Goal: Task Accomplishment & Management: Complete application form

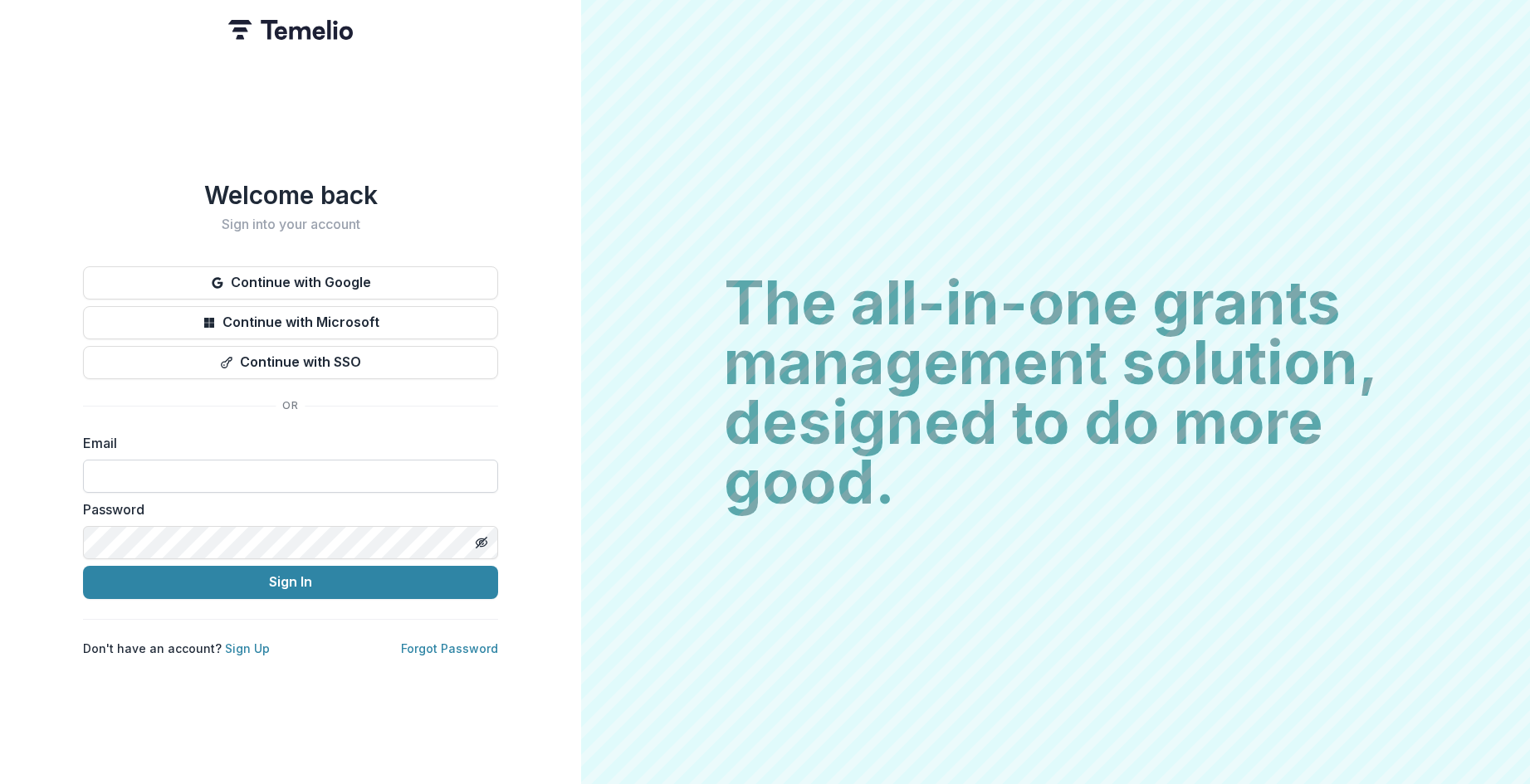
click at [199, 471] on input at bounding box center [290, 476] width 415 height 34
type input "**********"
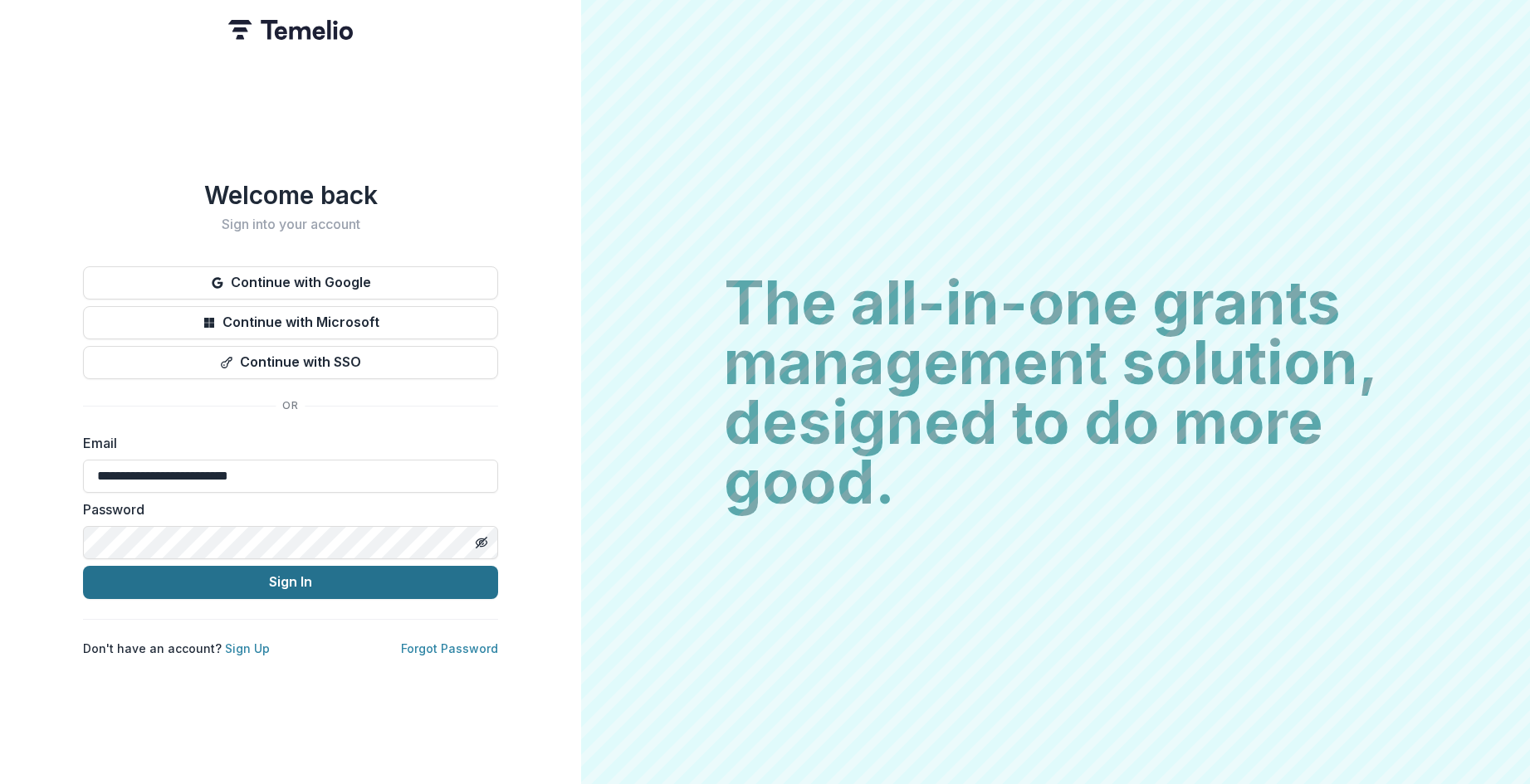
click at [251, 589] on button "Sign In" at bounding box center [290, 583] width 415 height 34
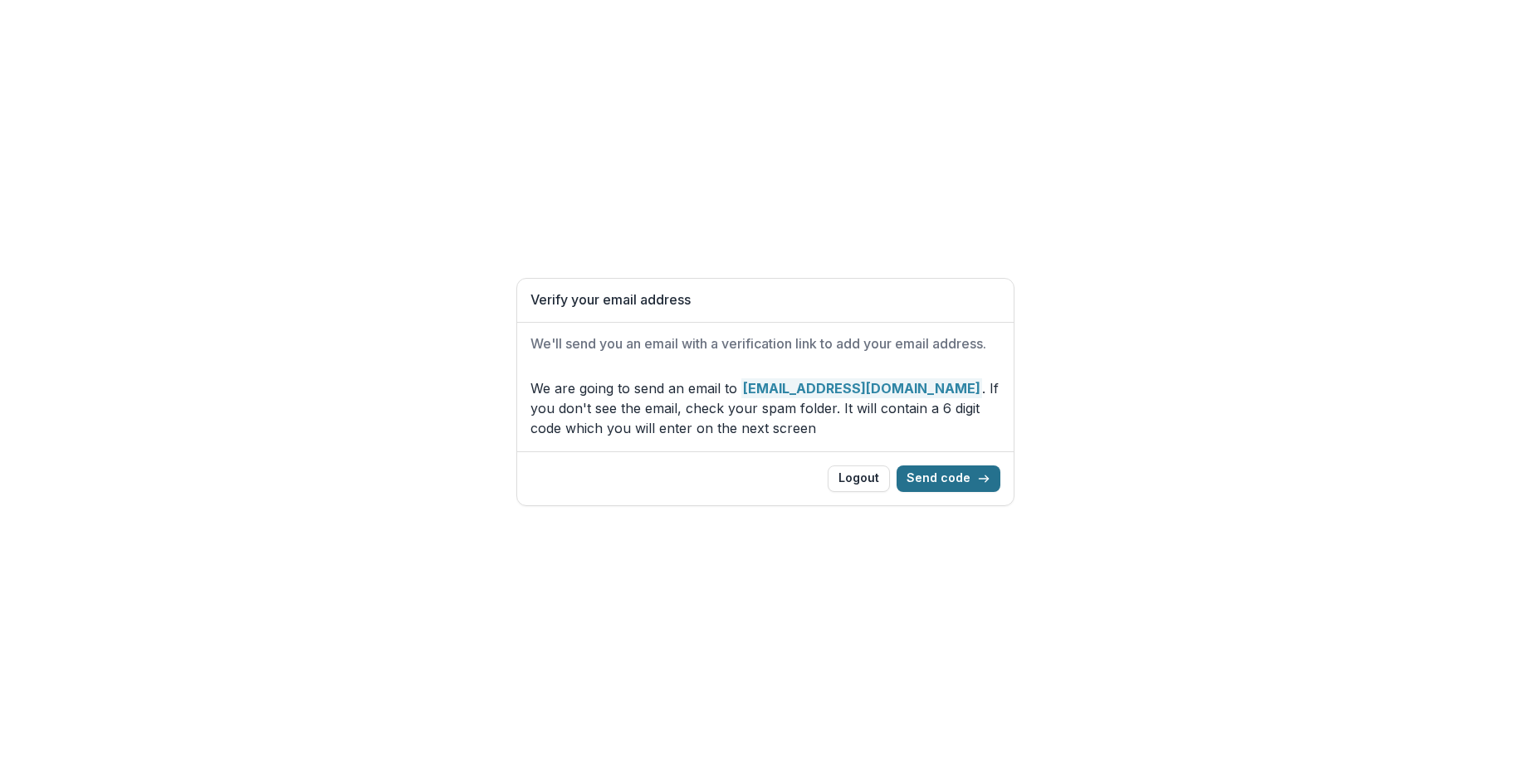
click at [990, 478] on icon "button" at bounding box center [983, 478] width 13 height 13
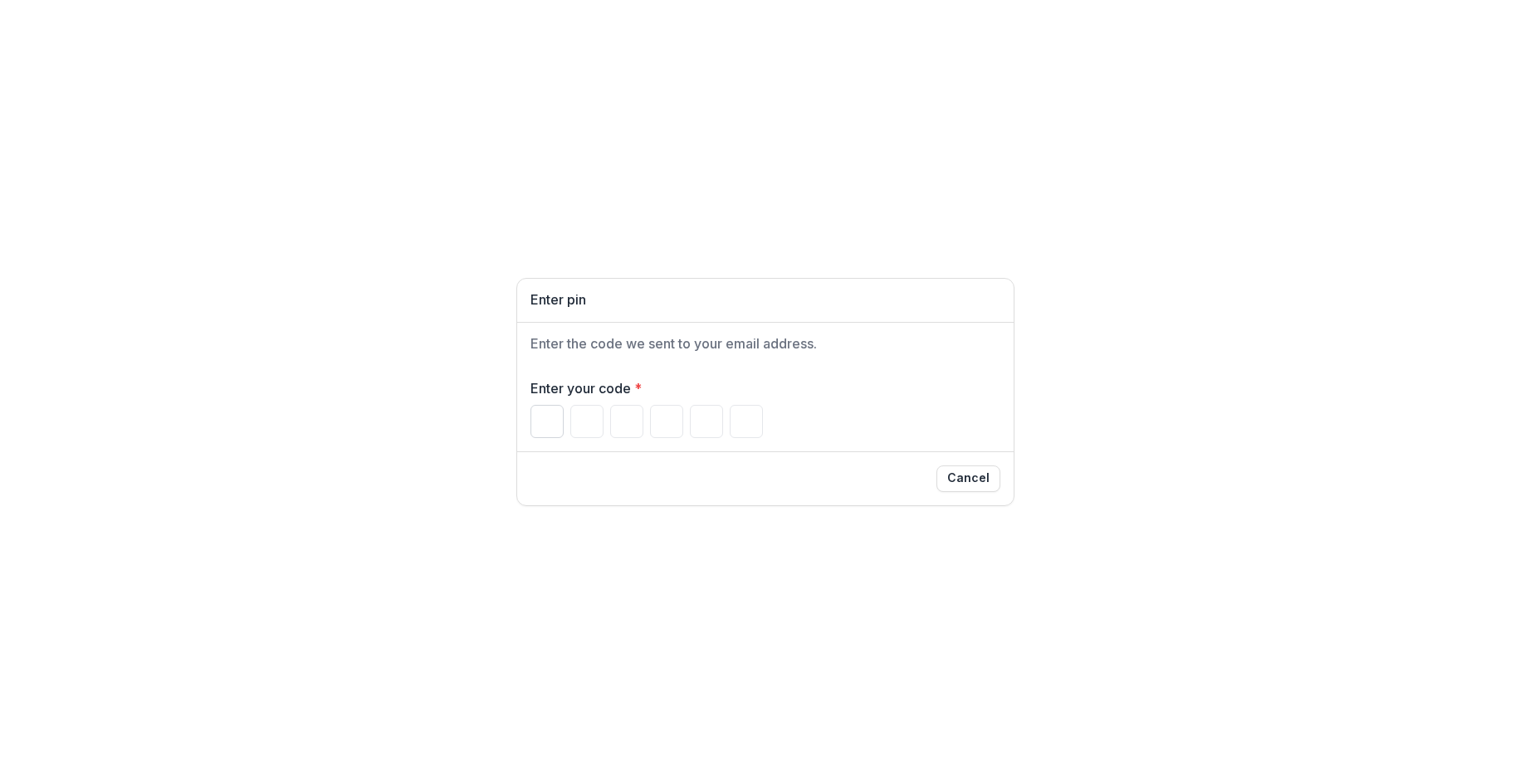
type input "*"
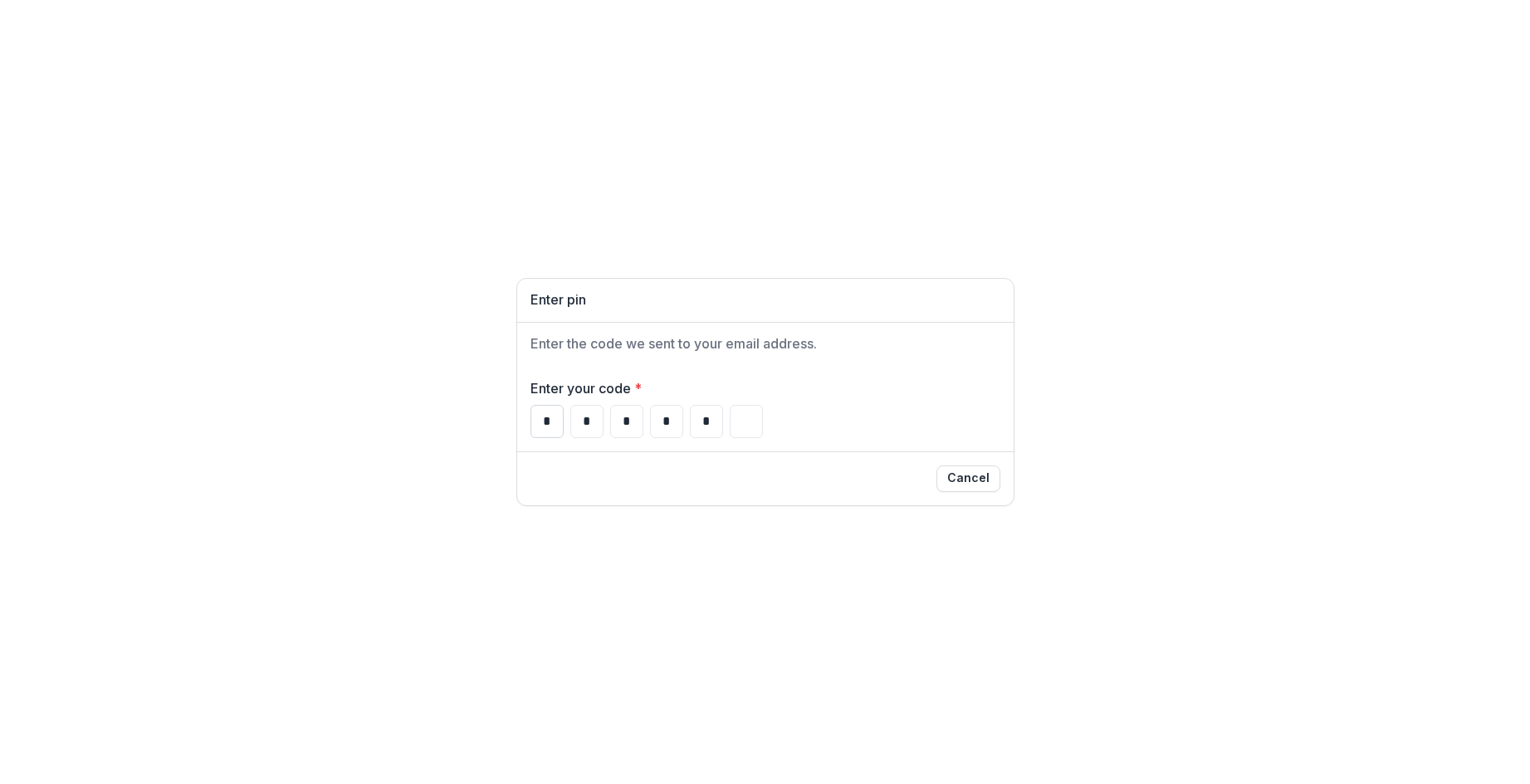
type input "*"
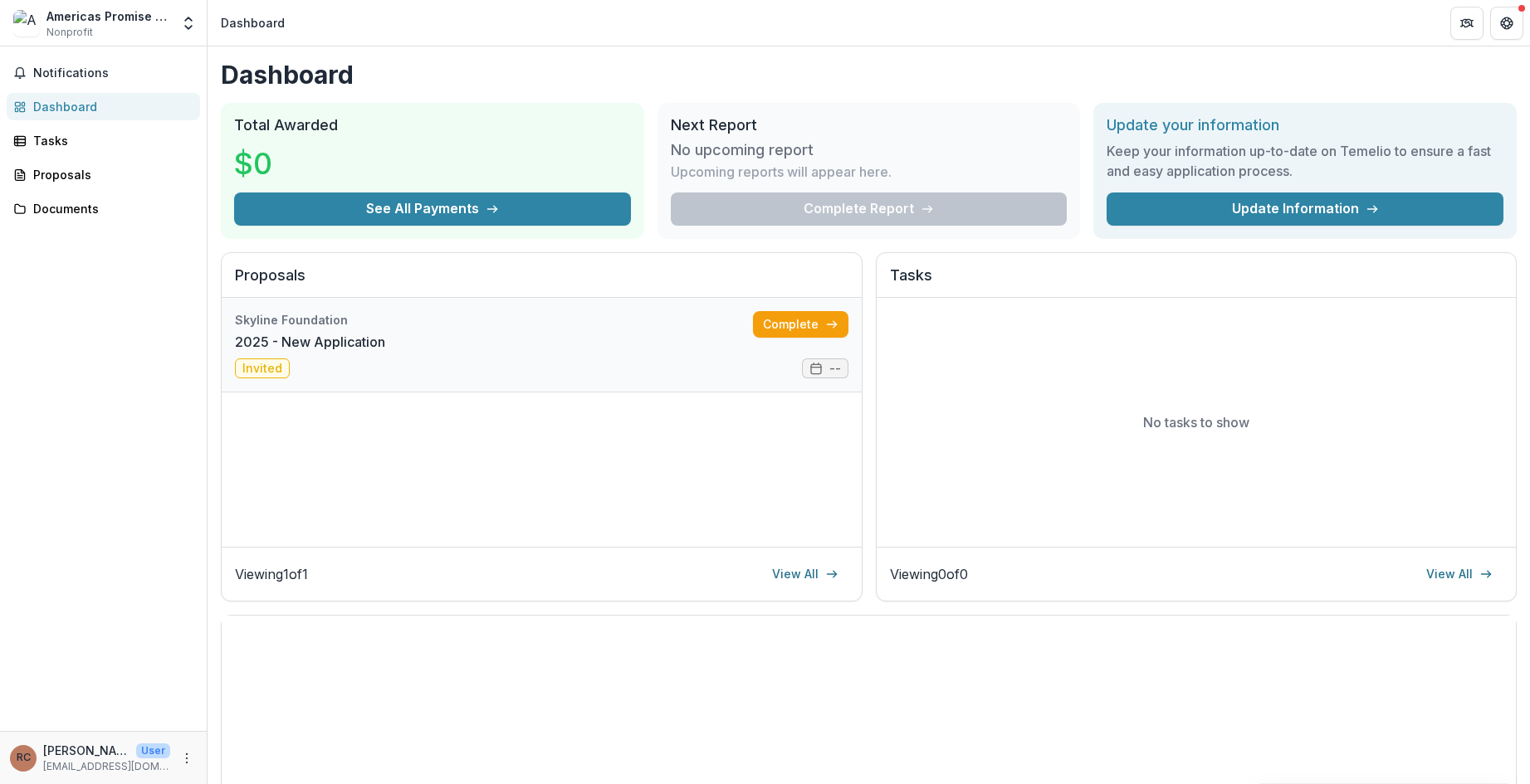
click at [385, 345] on link "2025 - New Application" at bounding box center [310, 341] width 150 height 20
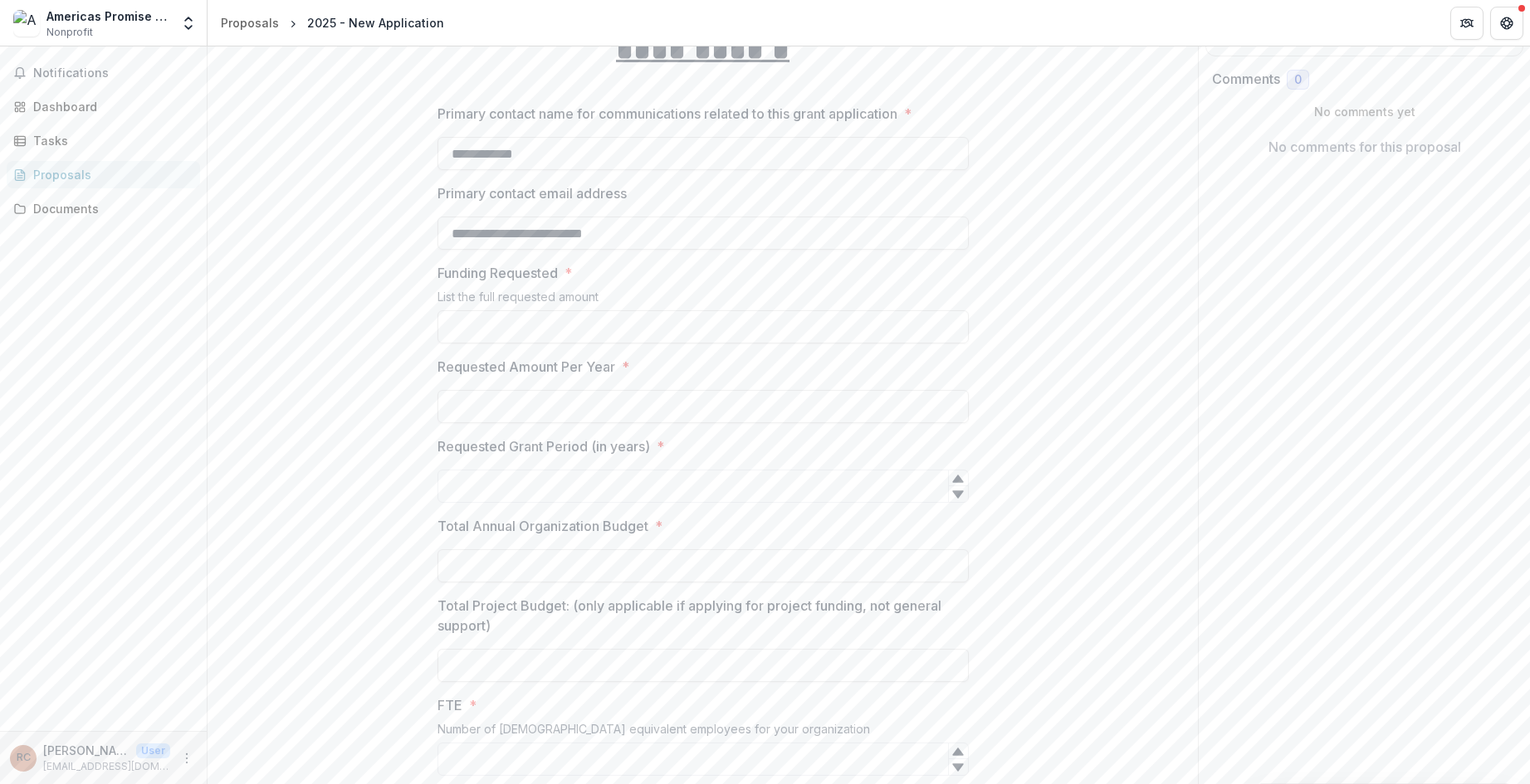
scroll to position [273, 0]
click at [551, 317] on input "Funding Requested *" at bounding box center [703, 324] width 531 height 34
type input "**"
click at [519, 483] on input "Requested Grant Period (in years) *" at bounding box center [703, 483] width 531 height 34
type input "*"
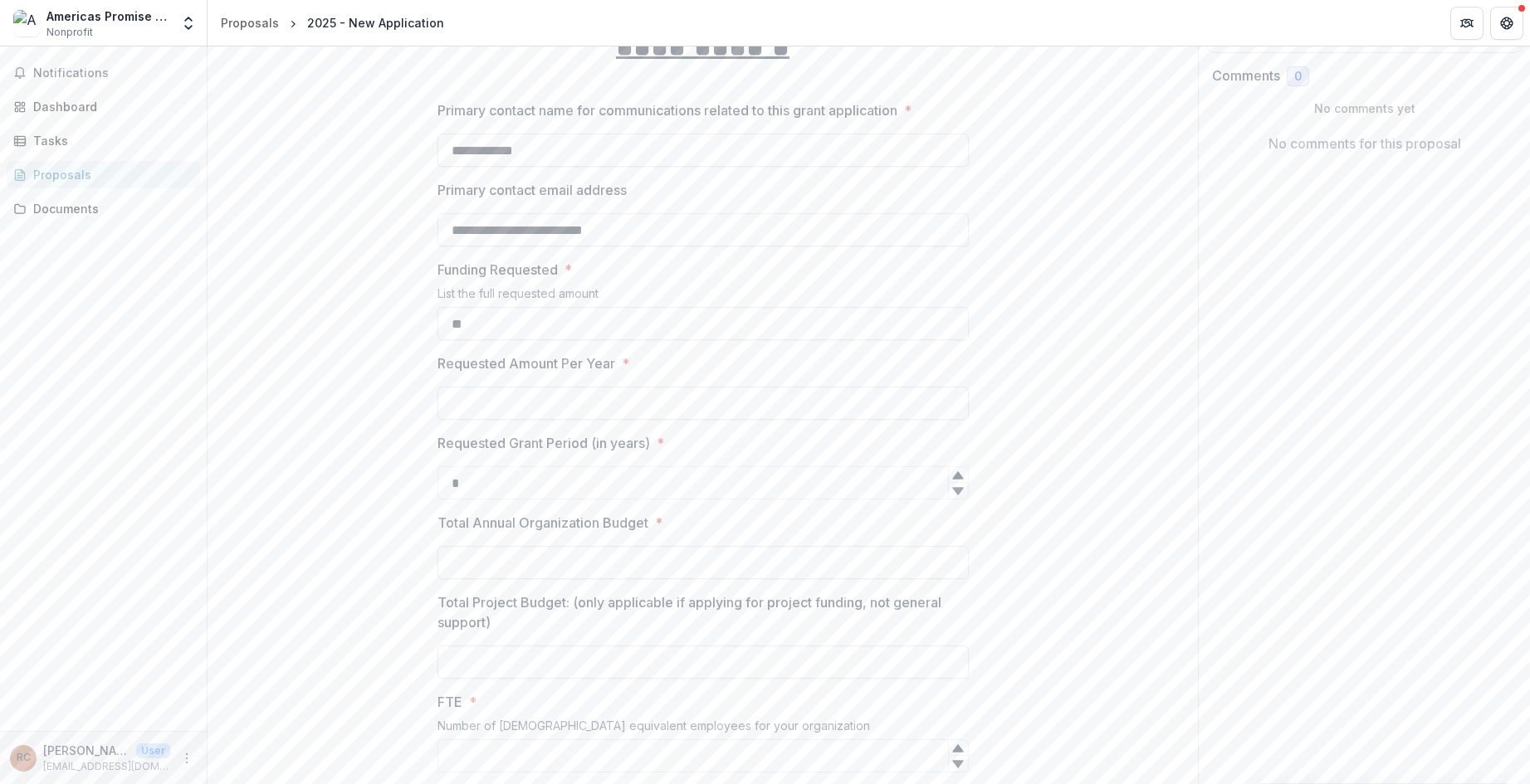
click at [510, 540] on div at bounding box center [703, 542] width 531 height 7
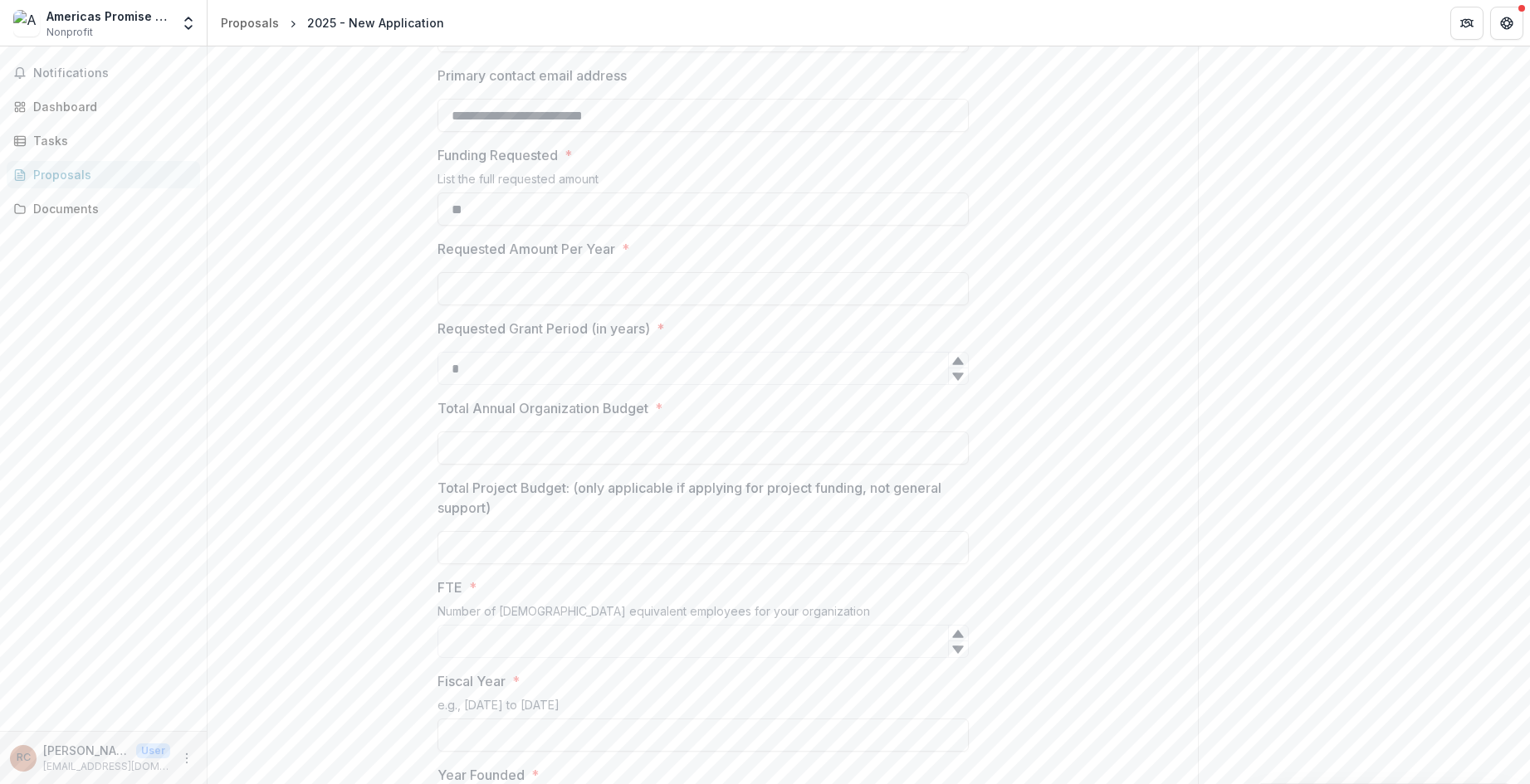
scroll to position [389, 0]
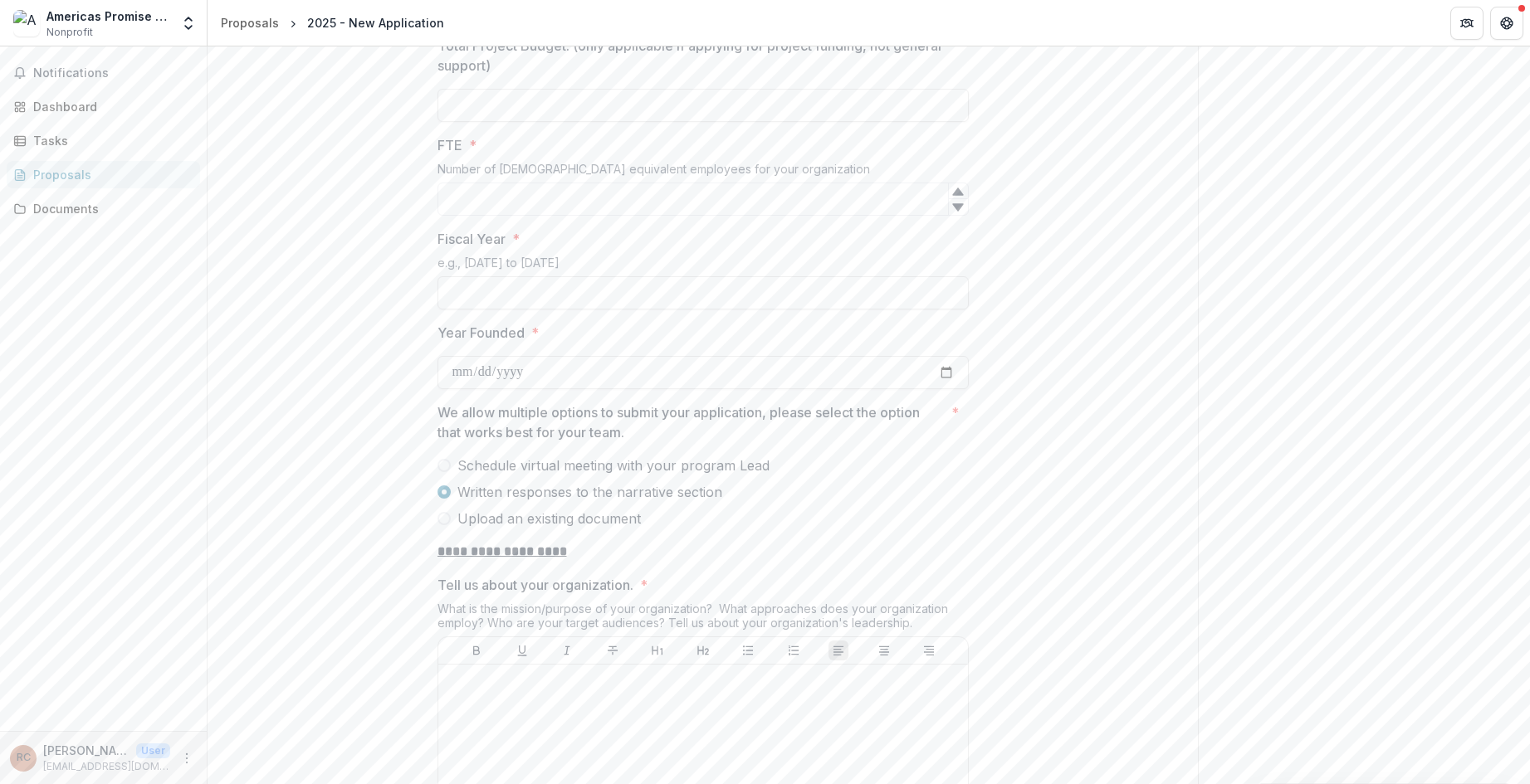
scroll to position [759, 0]
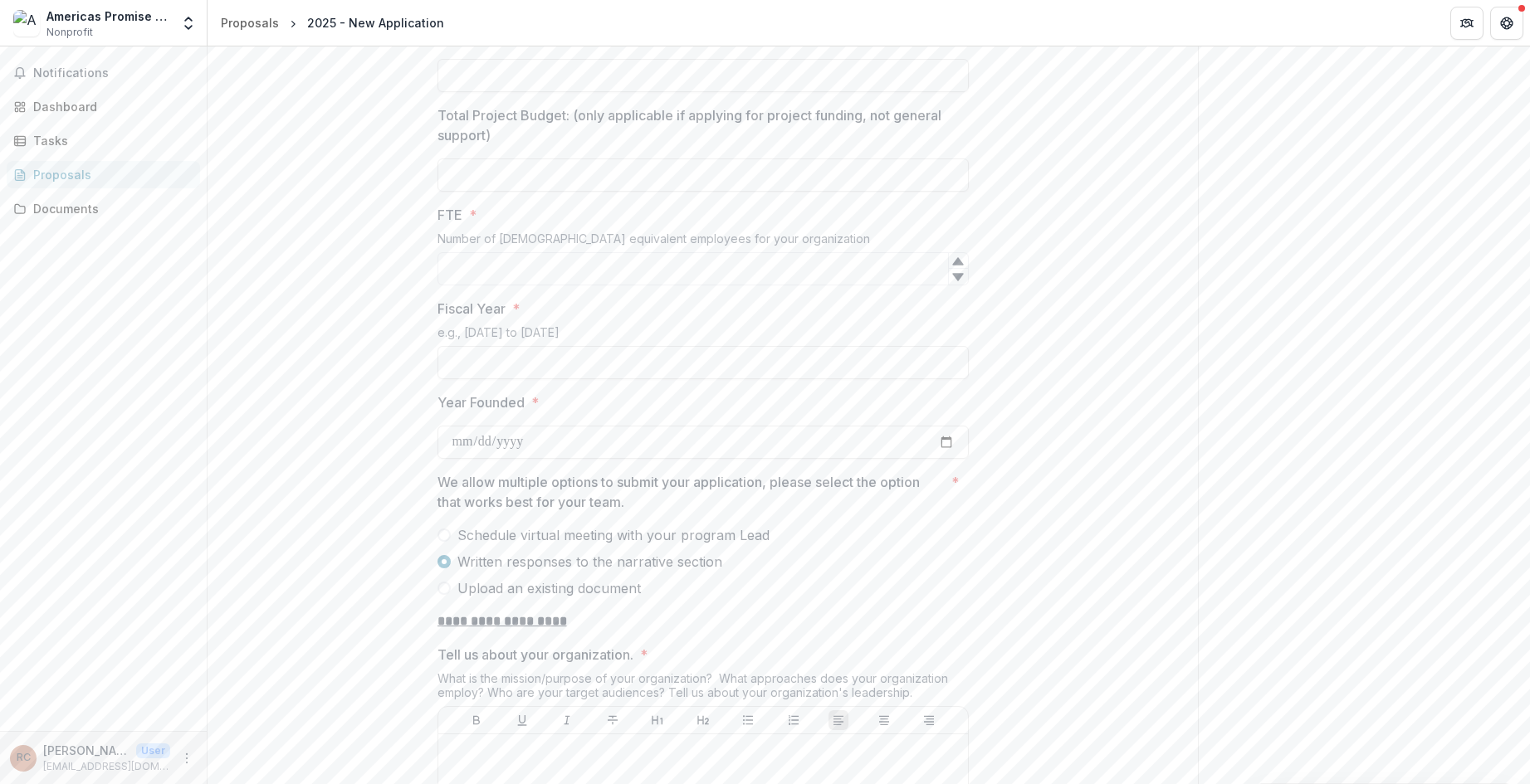
click at [445, 536] on span at bounding box center [444, 534] width 13 height 13
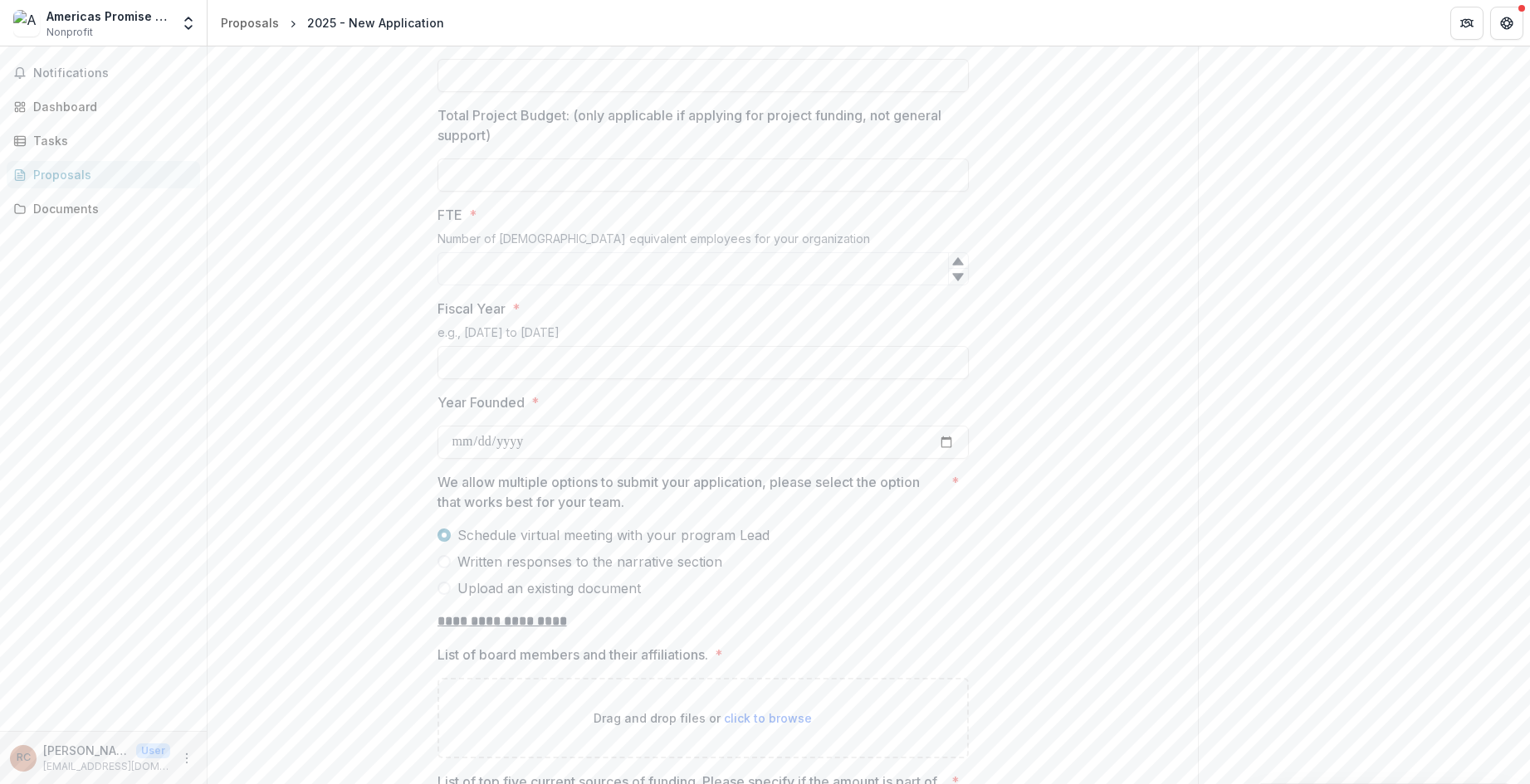
click at [364, 534] on div "**********" at bounding box center [702, 744] width 990 height 2438
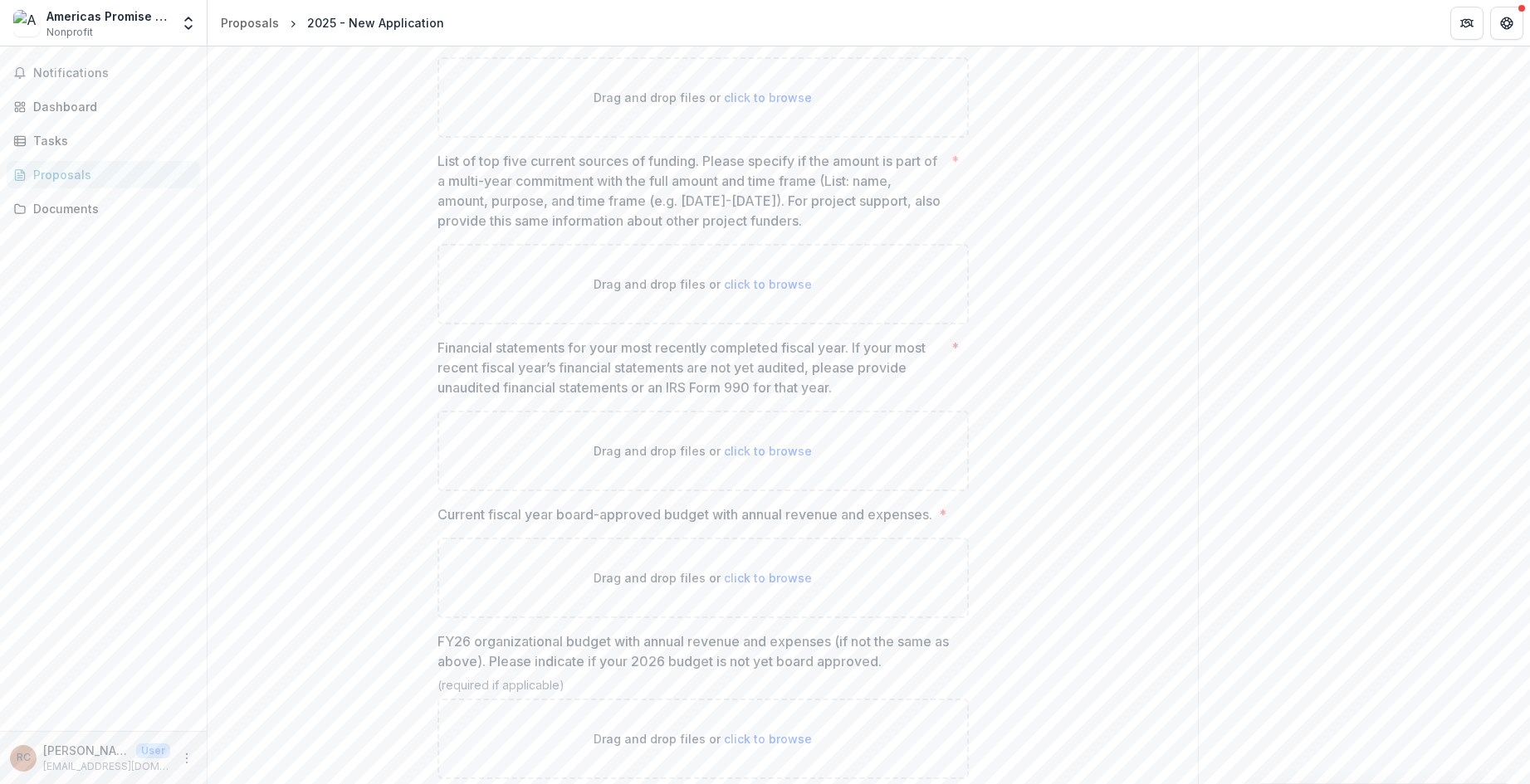
scroll to position [951, 0]
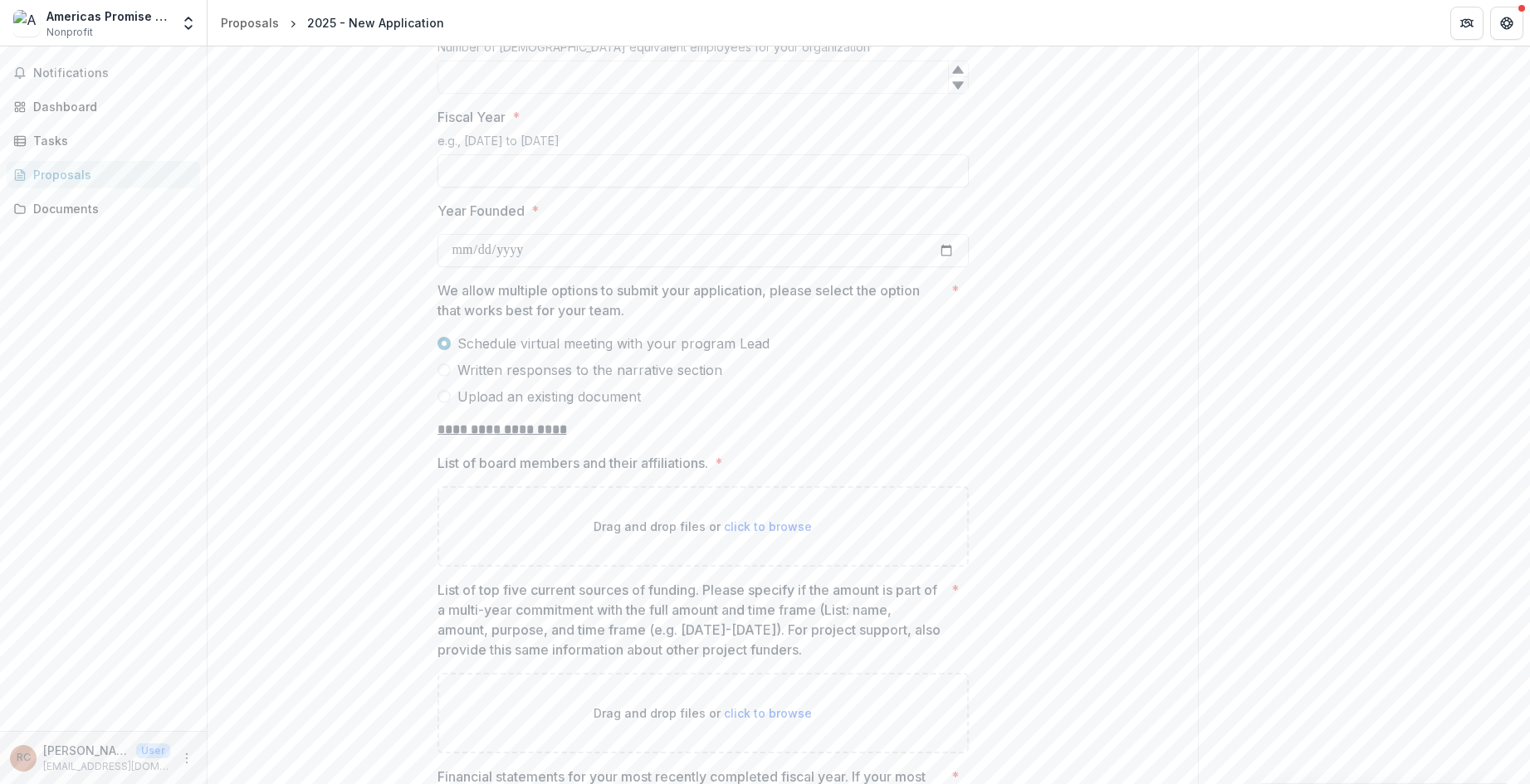
click at [502, 371] on span "Written responses to the narrative section" at bounding box center [589, 370] width 265 height 20
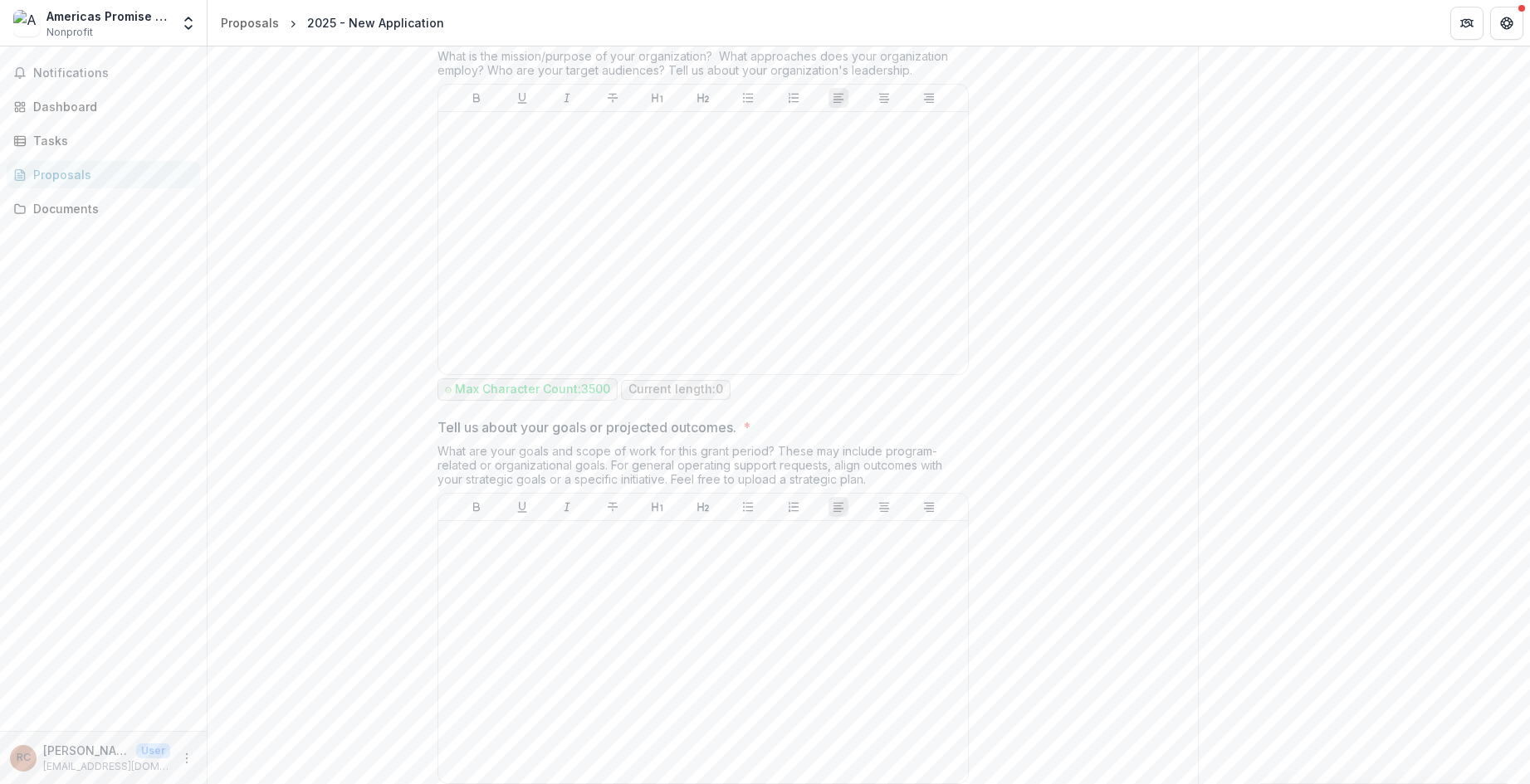
scroll to position [825, 0]
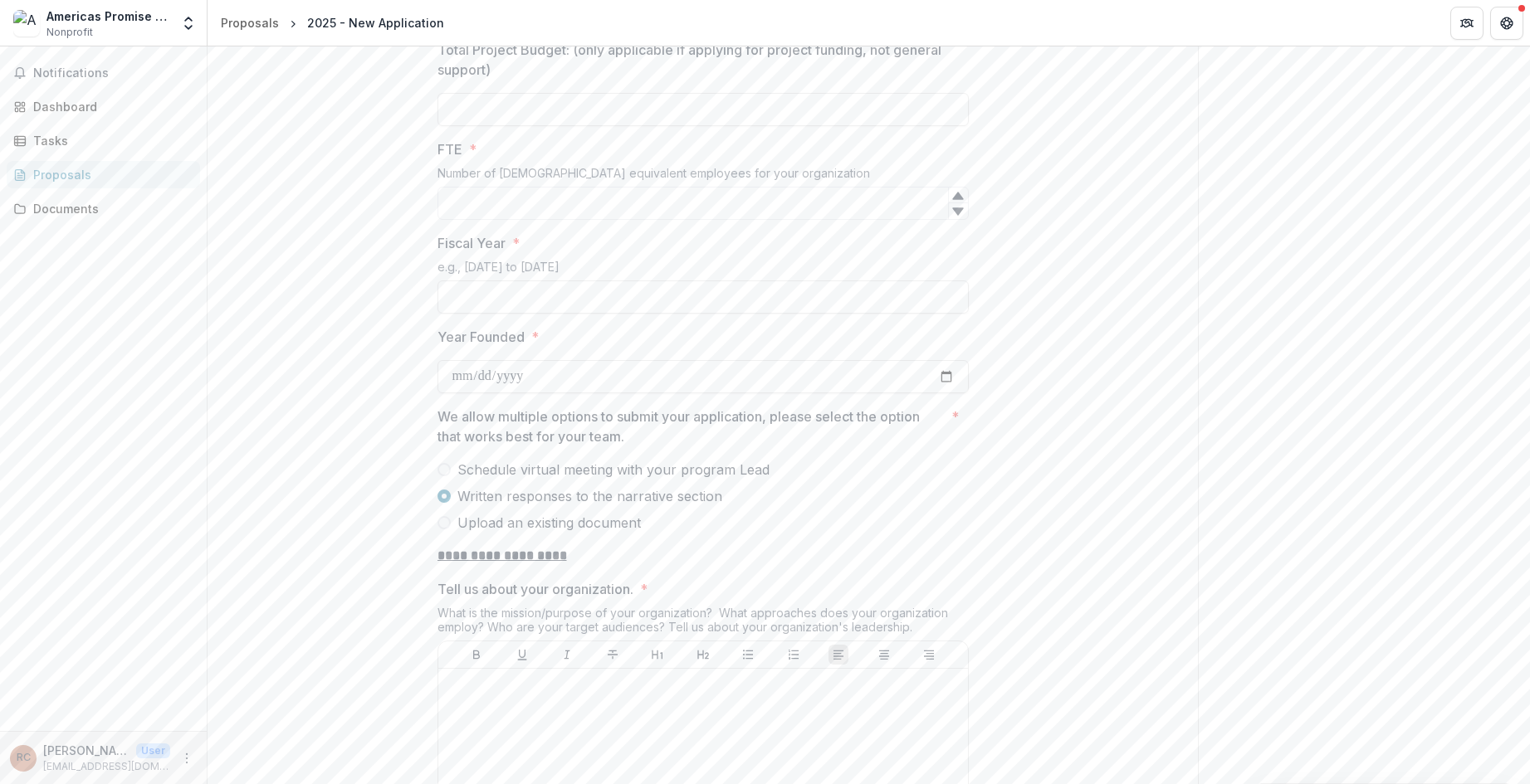
click at [457, 468] on span "Schedule virtual meeting with your program Lead" at bounding box center [613, 469] width 312 height 20
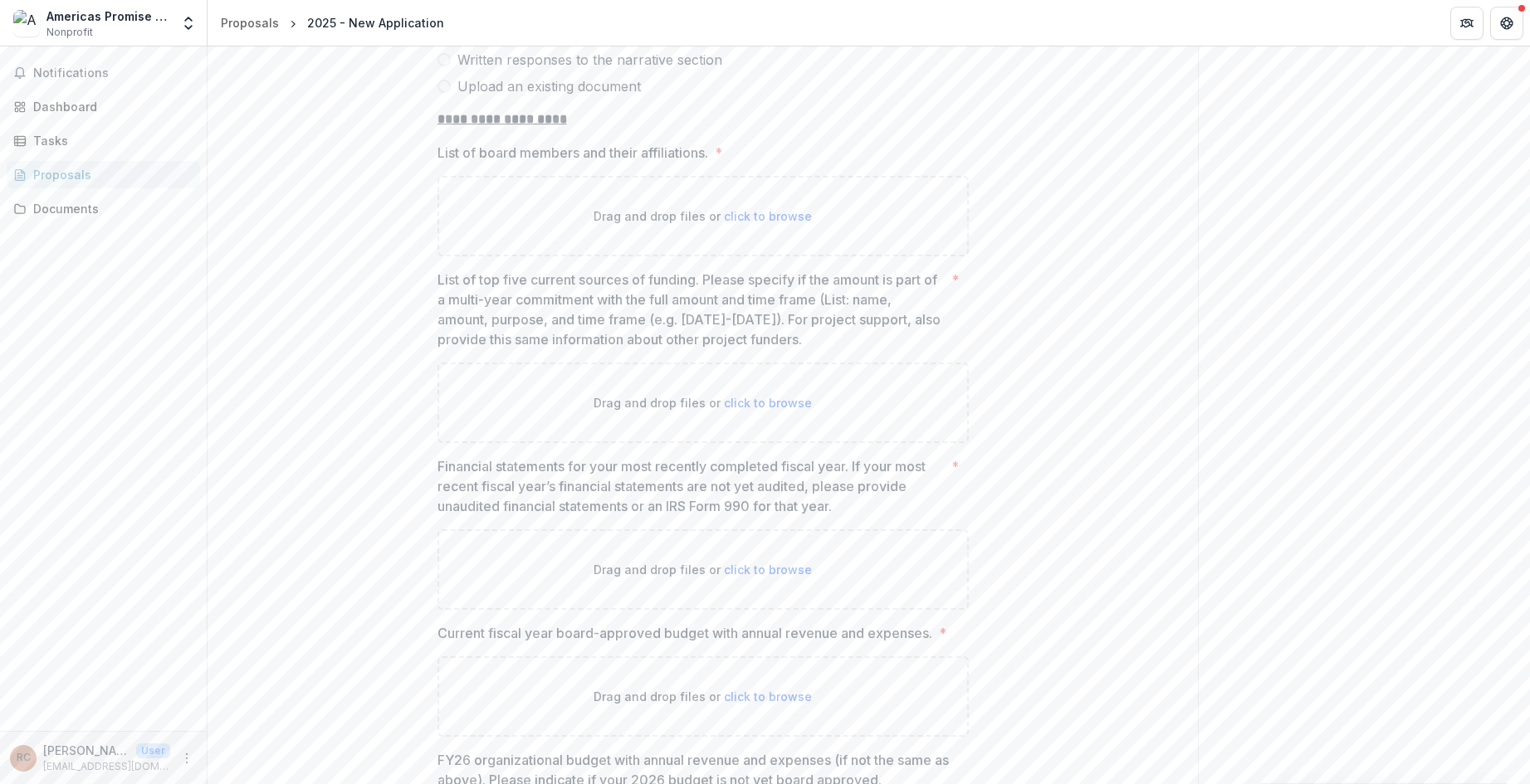
scroll to position [1273, 0]
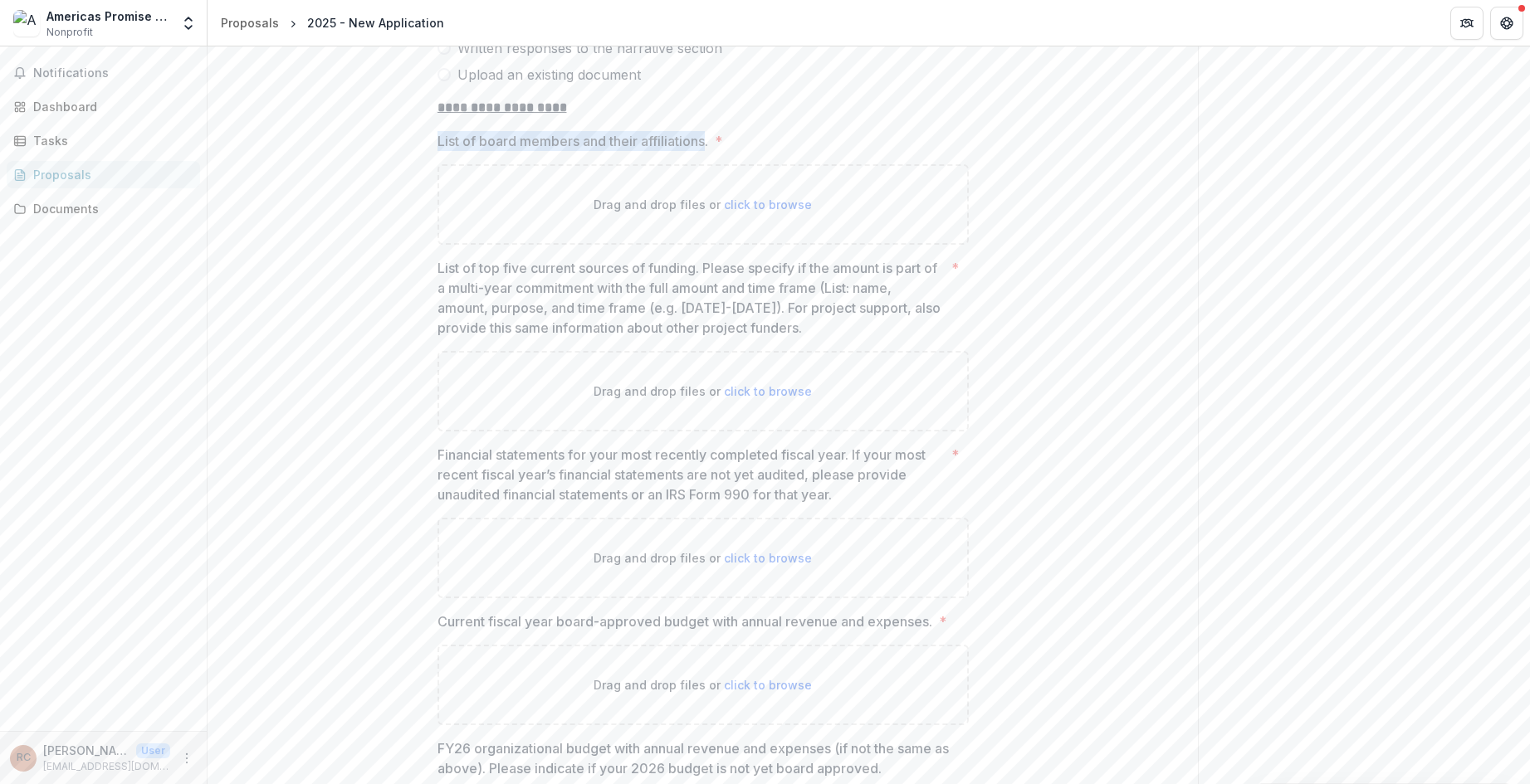
drag, startPoint x: 428, startPoint y: 139, endPoint x: 708, endPoint y: 141, distance: 280.0
click at [708, 141] on div "**********" at bounding box center [703, 231] width 558 height 2438
copy p "List of board members and their affiliations"
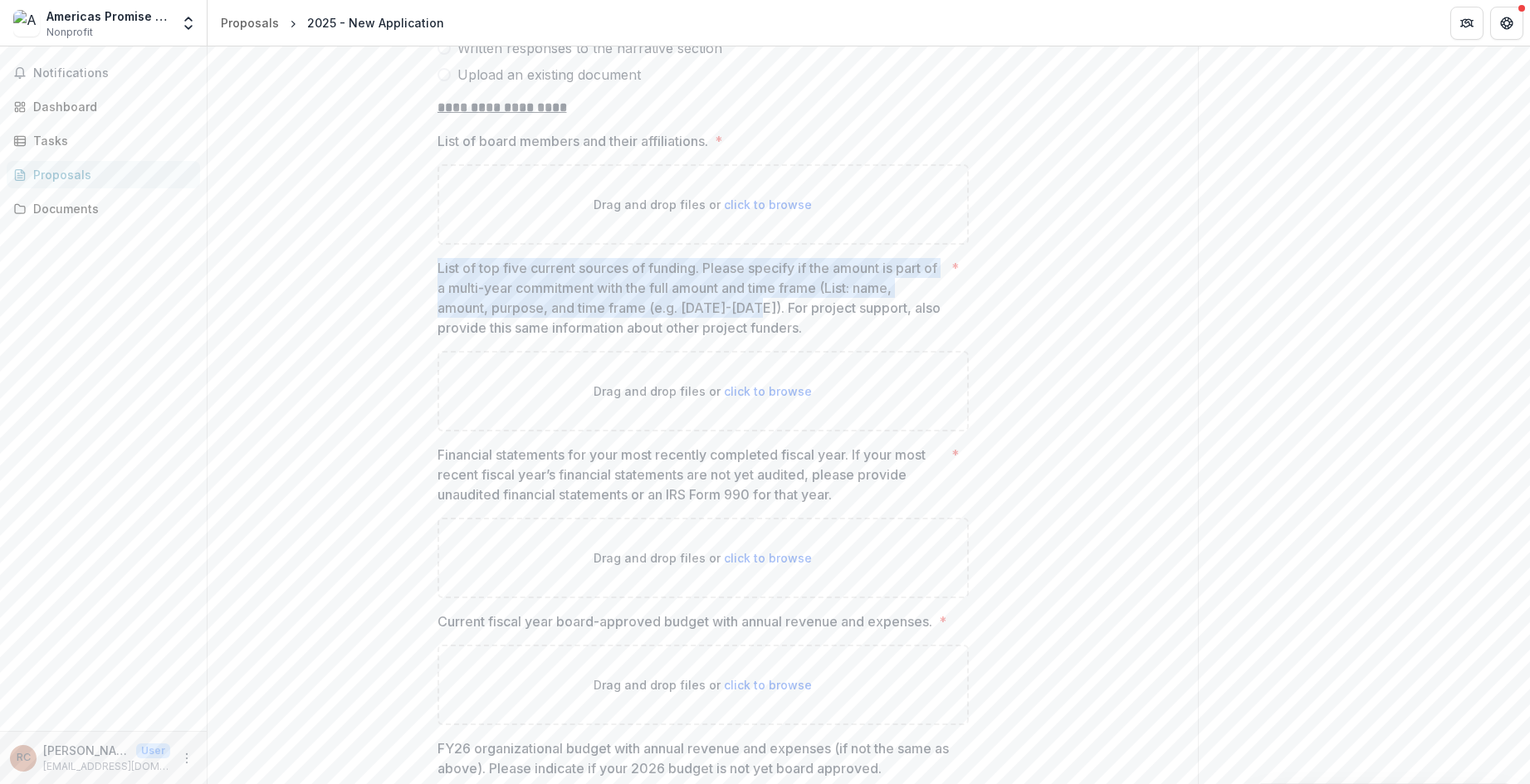
drag, startPoint x: 427, startPoint y: 265, endPoint x: 762, endPoint y: 314, distance: 338.6
click at [762, 314] on div "**********" at bounding box center [703, 231] width 558 height 2438
copy p "List of top five current sources of funding. Please specify if the amount is pa…"
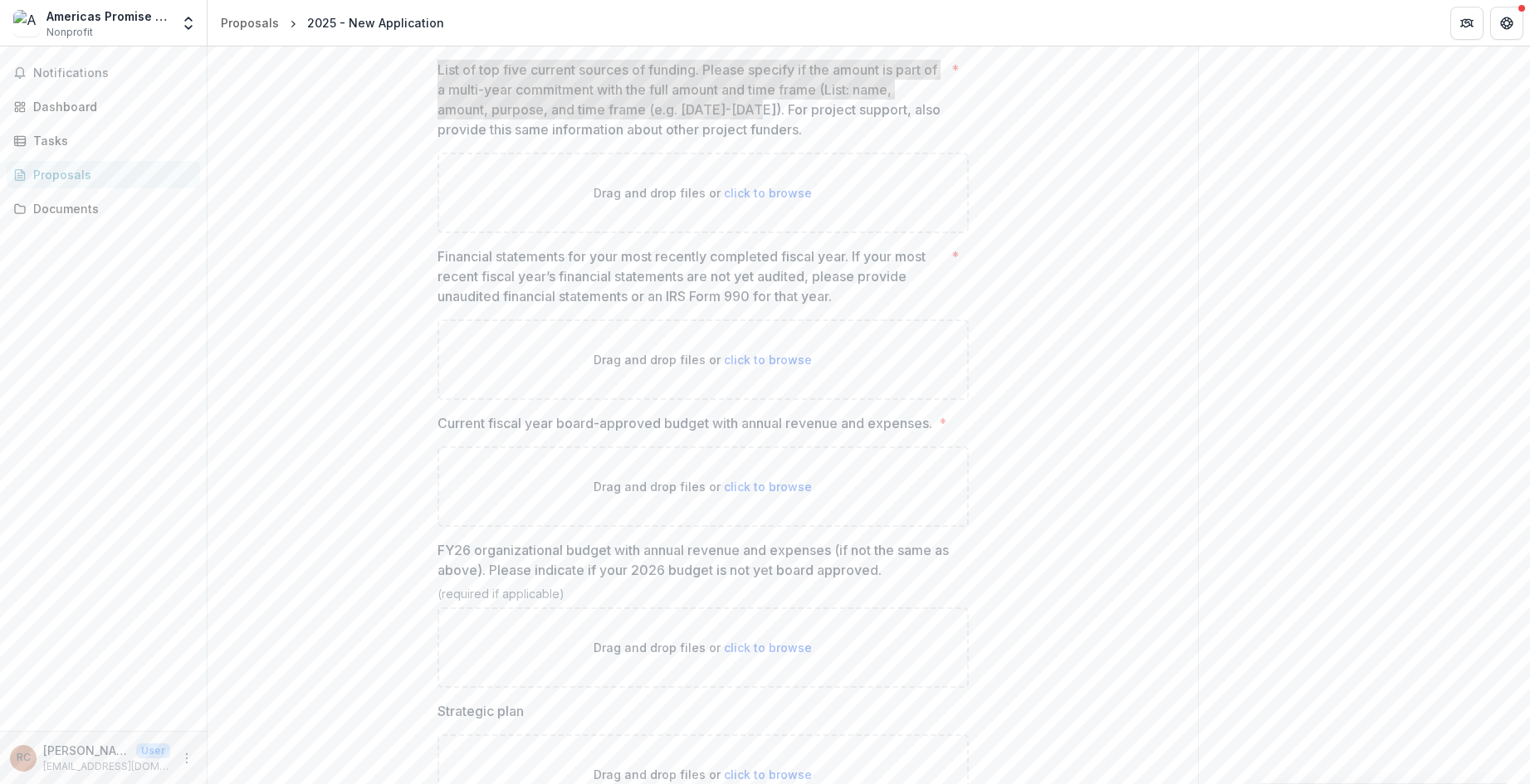
scroll to position [1504, 0]
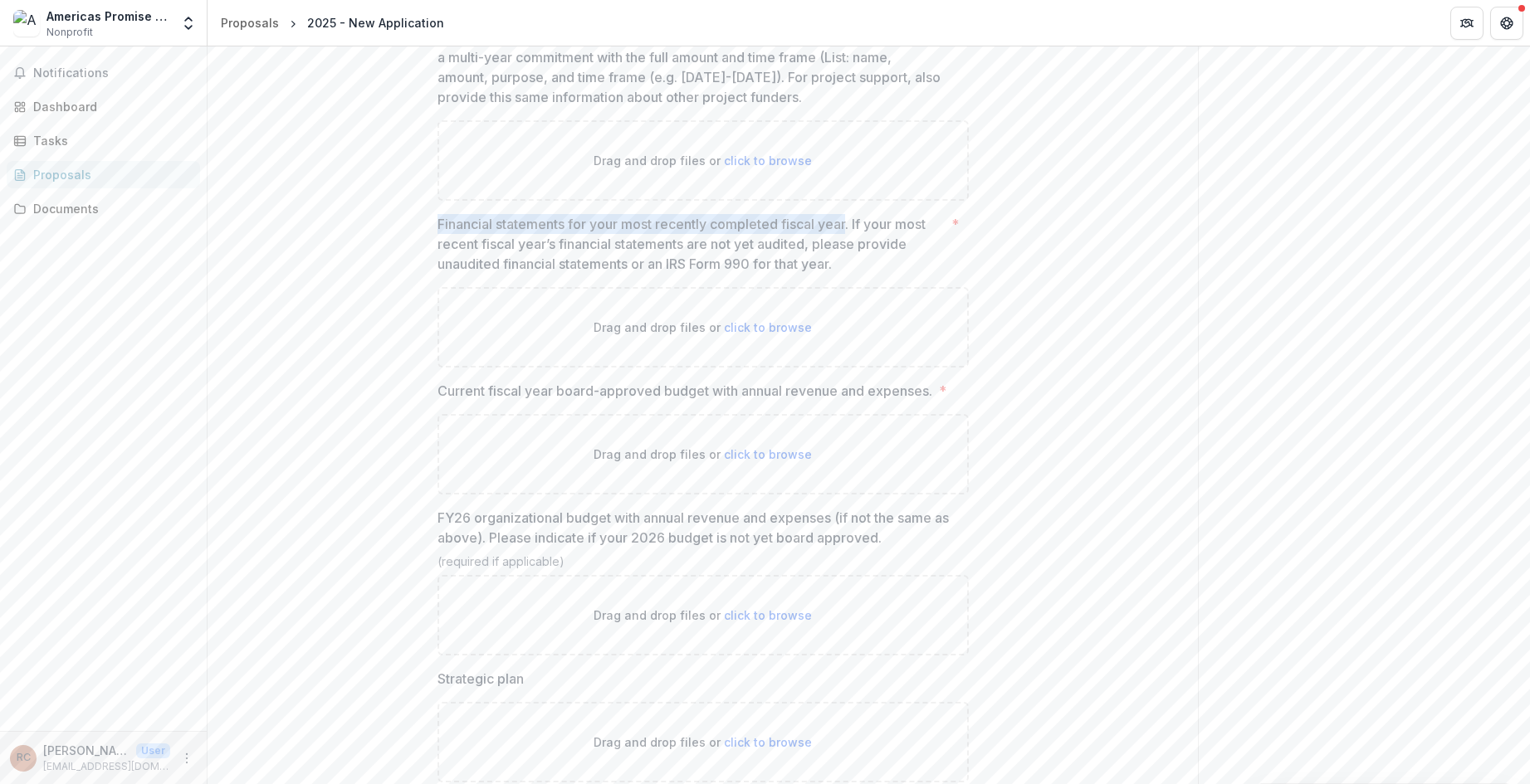
drag, startPoint x: 435, startPoint y: 220, endPoint x: 848, endPoint y: 219, distance: 413.0
click at [848, 219] on p "Financial statements for your most recently completed fiscal year. If your most…" at bounding box center [691, 244] width 507 height 60
click at [862, 226] on p "Financial statements for your most recently completed fiscal year. If your most…" at bounding box center [691, 244] width 507 height 60
drag, startPoint x: 853, startPoint y: 223, endPoint x: 395, endPoint y: 221, distance: 458.0
click at [395, 221] on div "**********" at bounding box center [702, 0] width 990 height 2438
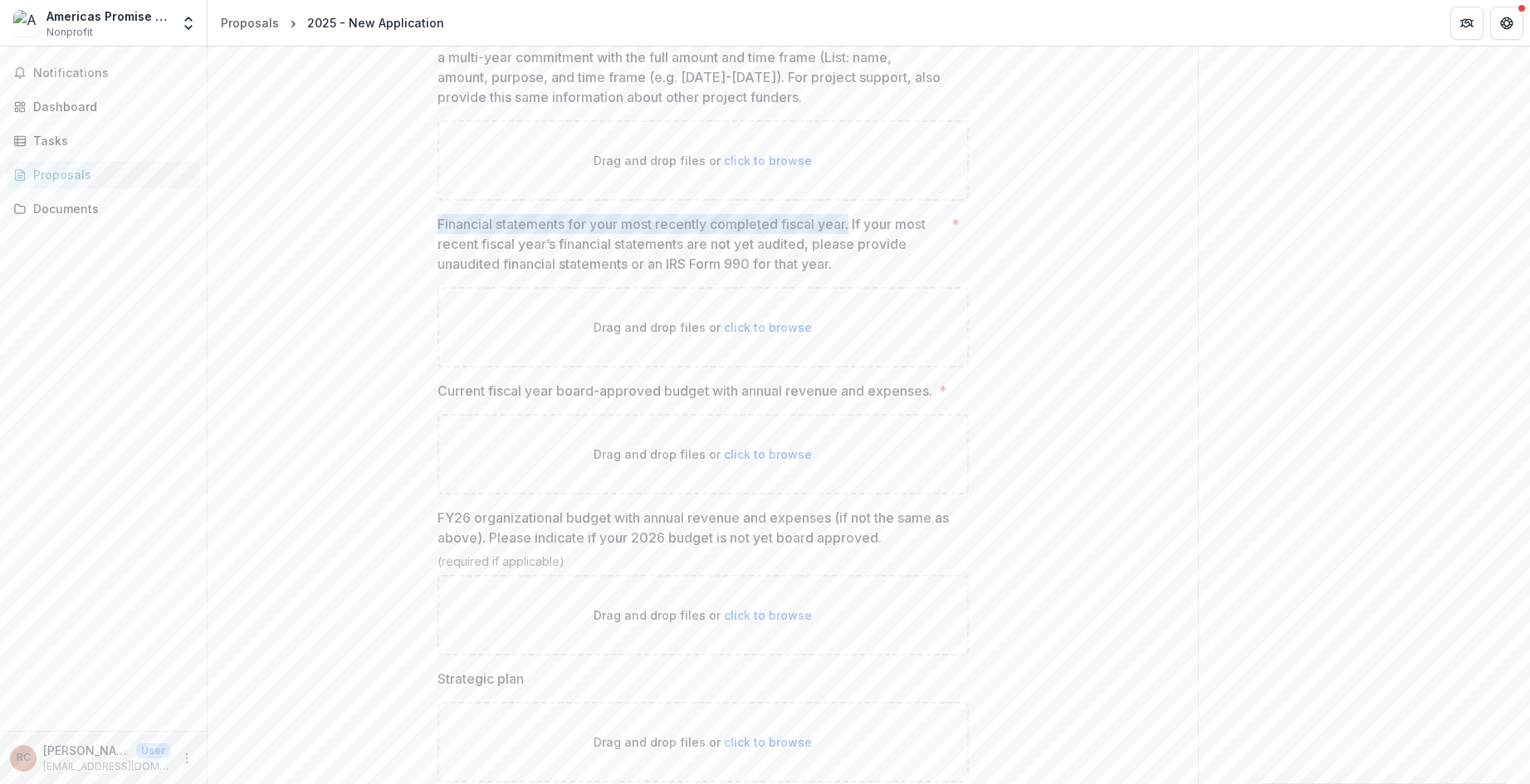
copy p "Financial statements for your most recently completed fiscal year."
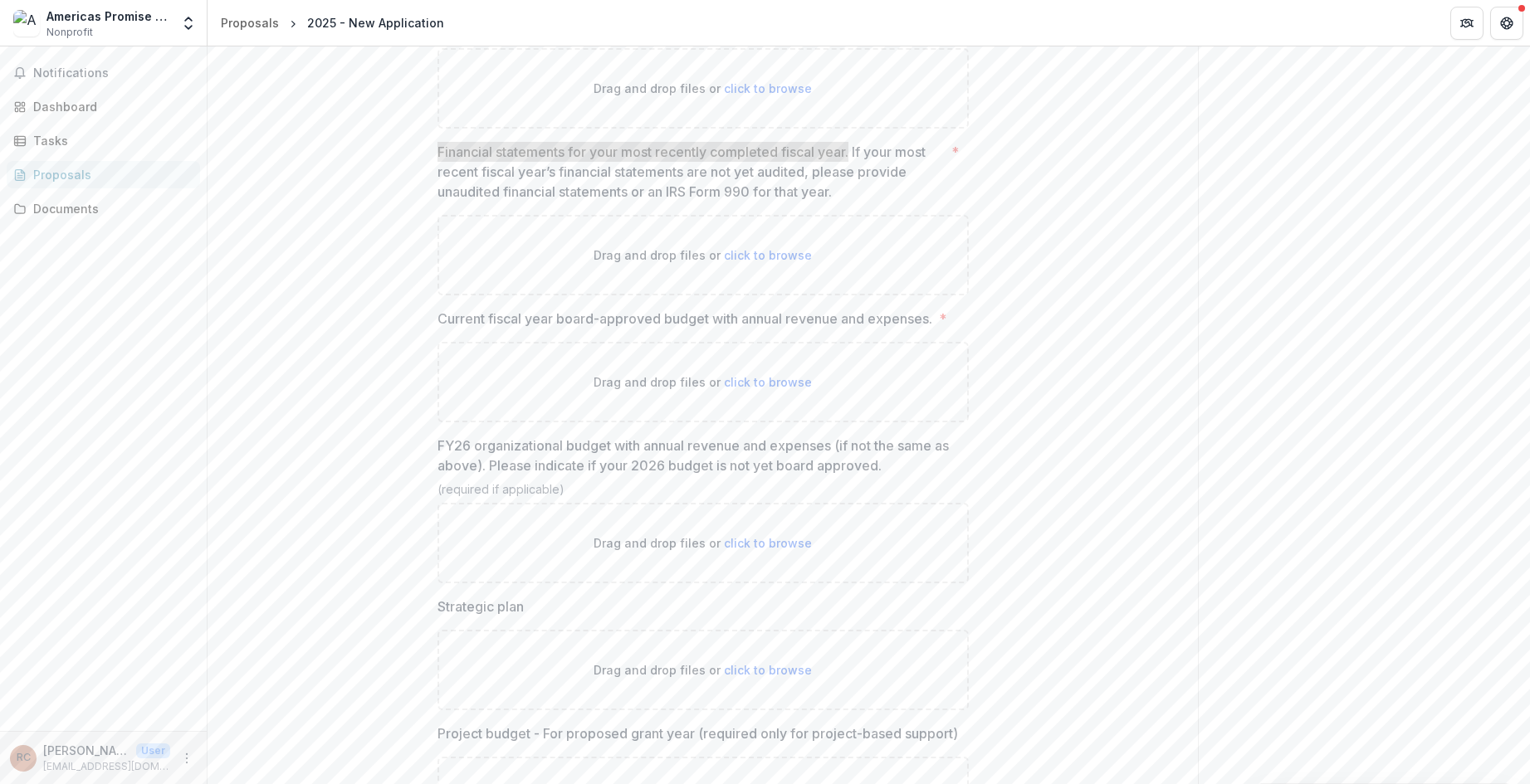
scroll to position [1588, 0]
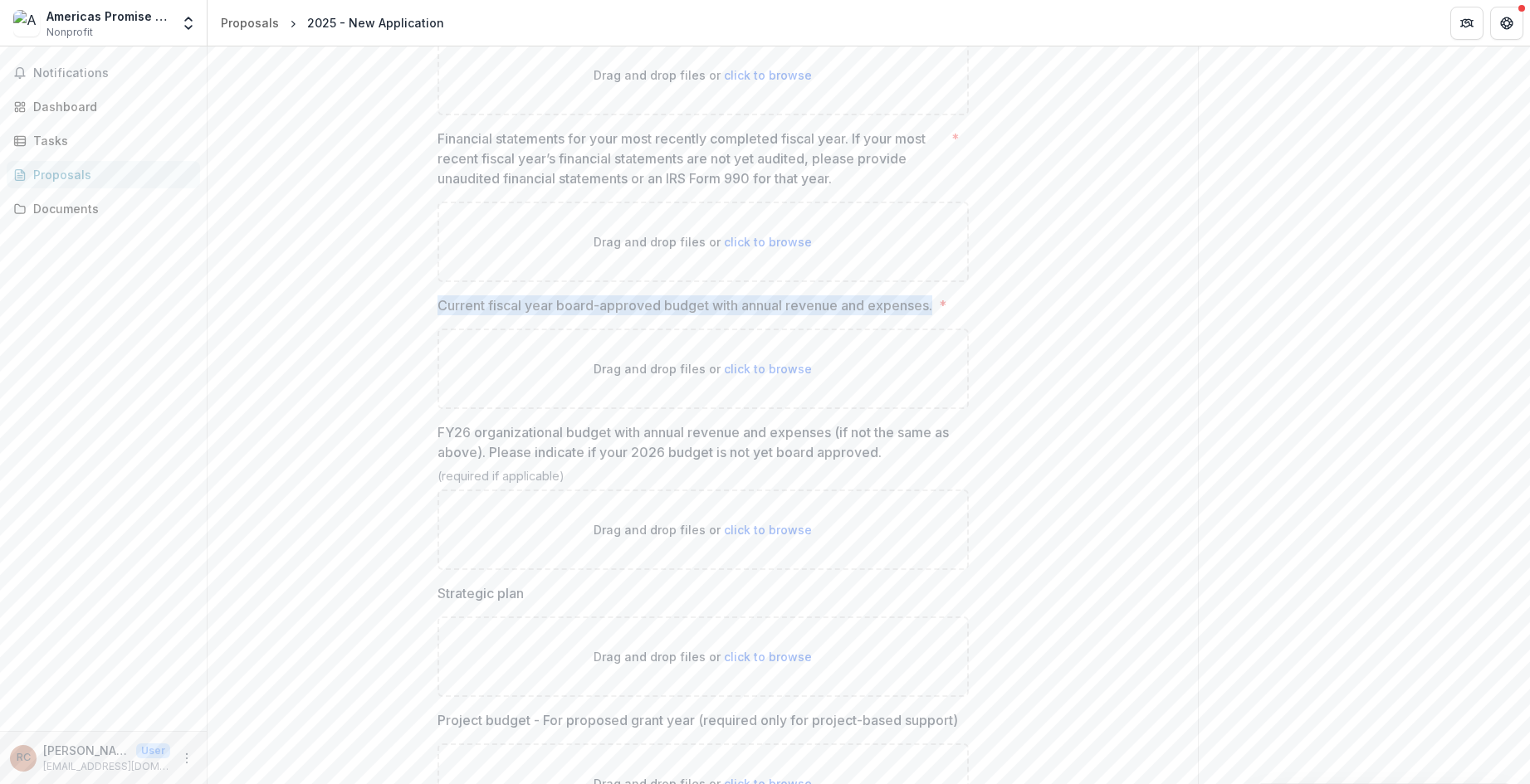
drag, startPoint x: 432, startPoint y: 305, endPoint x: 934, endPoint y: 304, distance: 502.0
copy p "Current fiscal year board-approved budget with annual revenue and expenses."
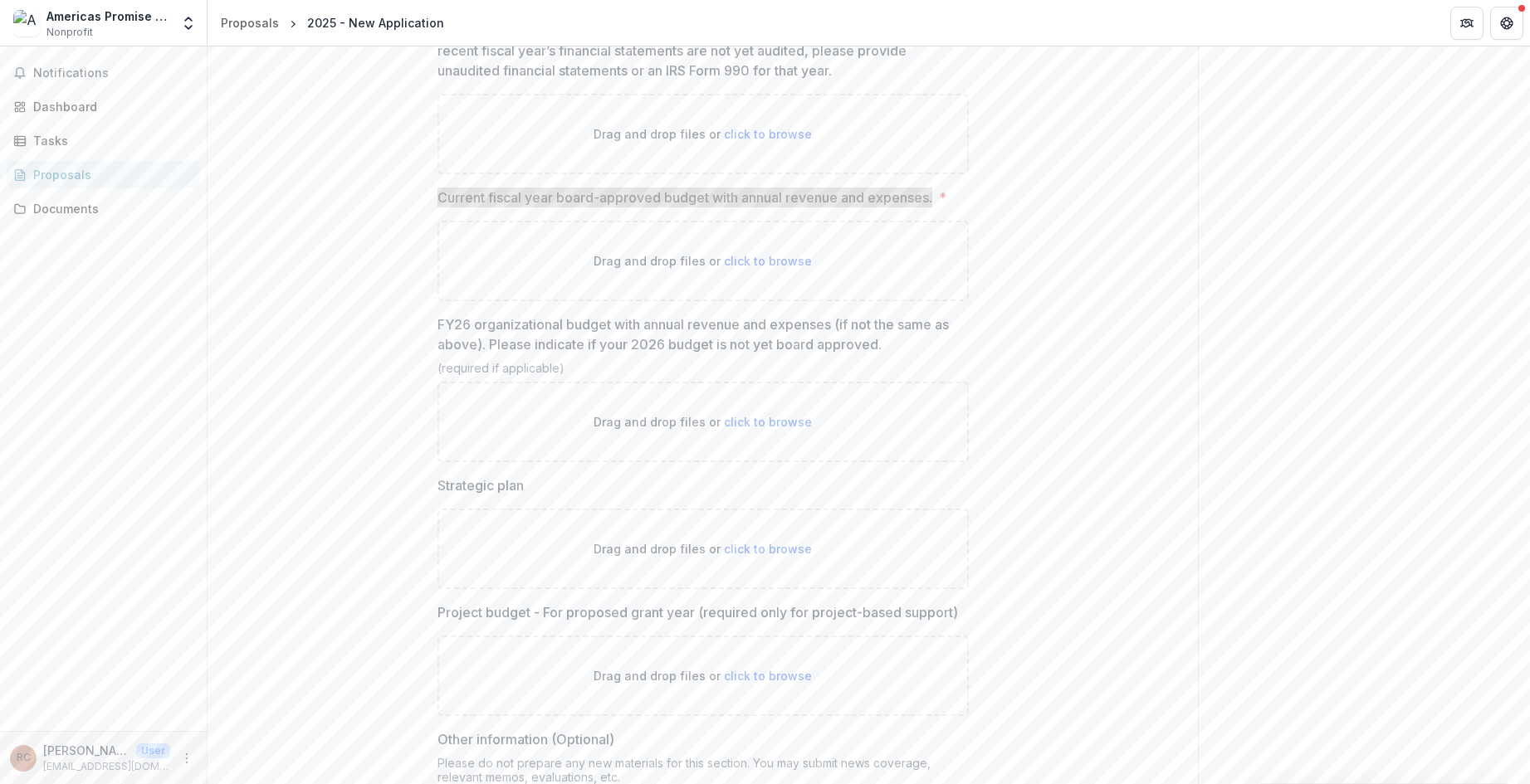
scroll to position [1724, 0]
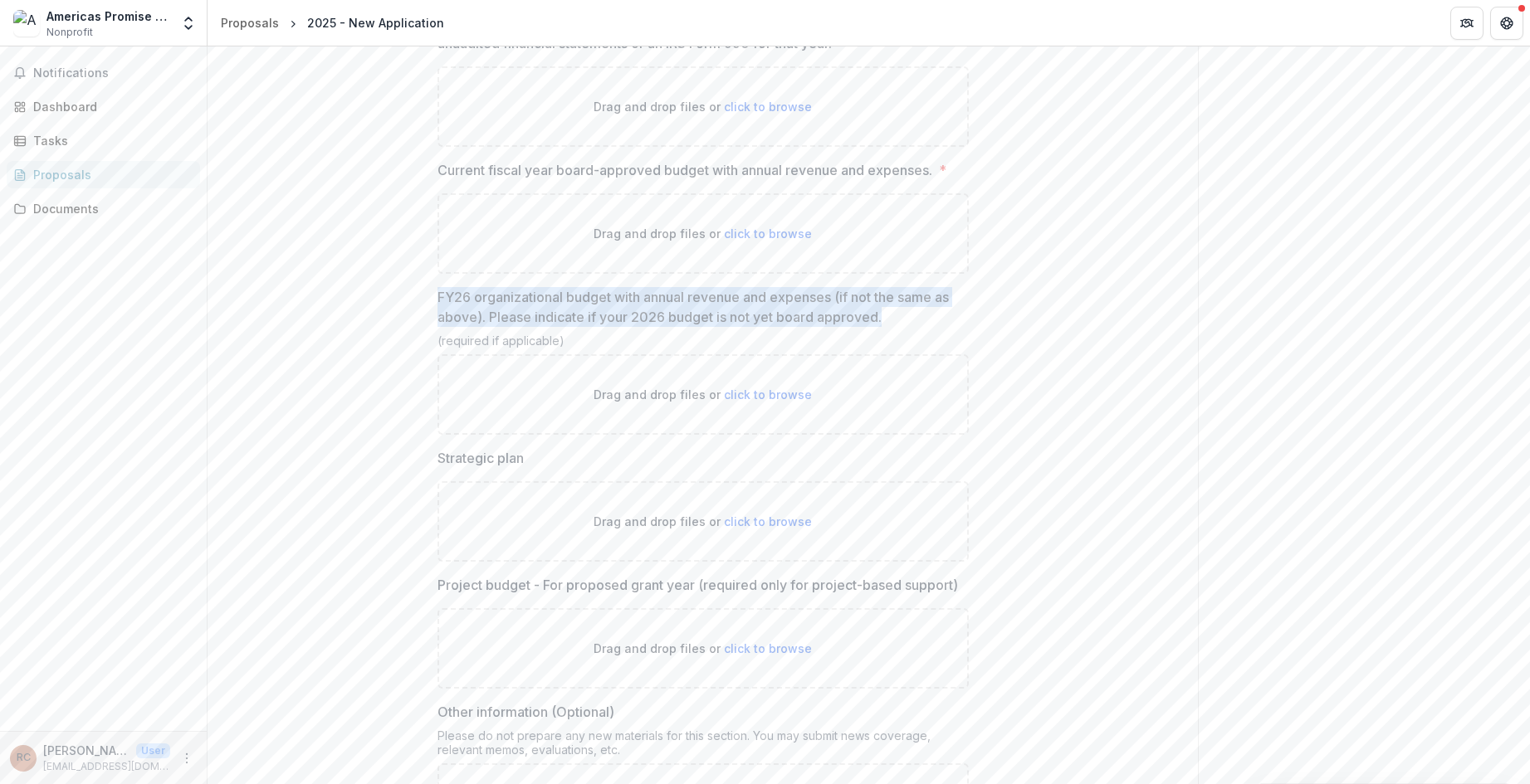
drag, startPoint x: 429, startPoint y: 295, endPoint x: 752, endPoint y: 315, distance: 323.6
copy p "FY26 organizational budget with annual revenue and expenses (if not the same as…"
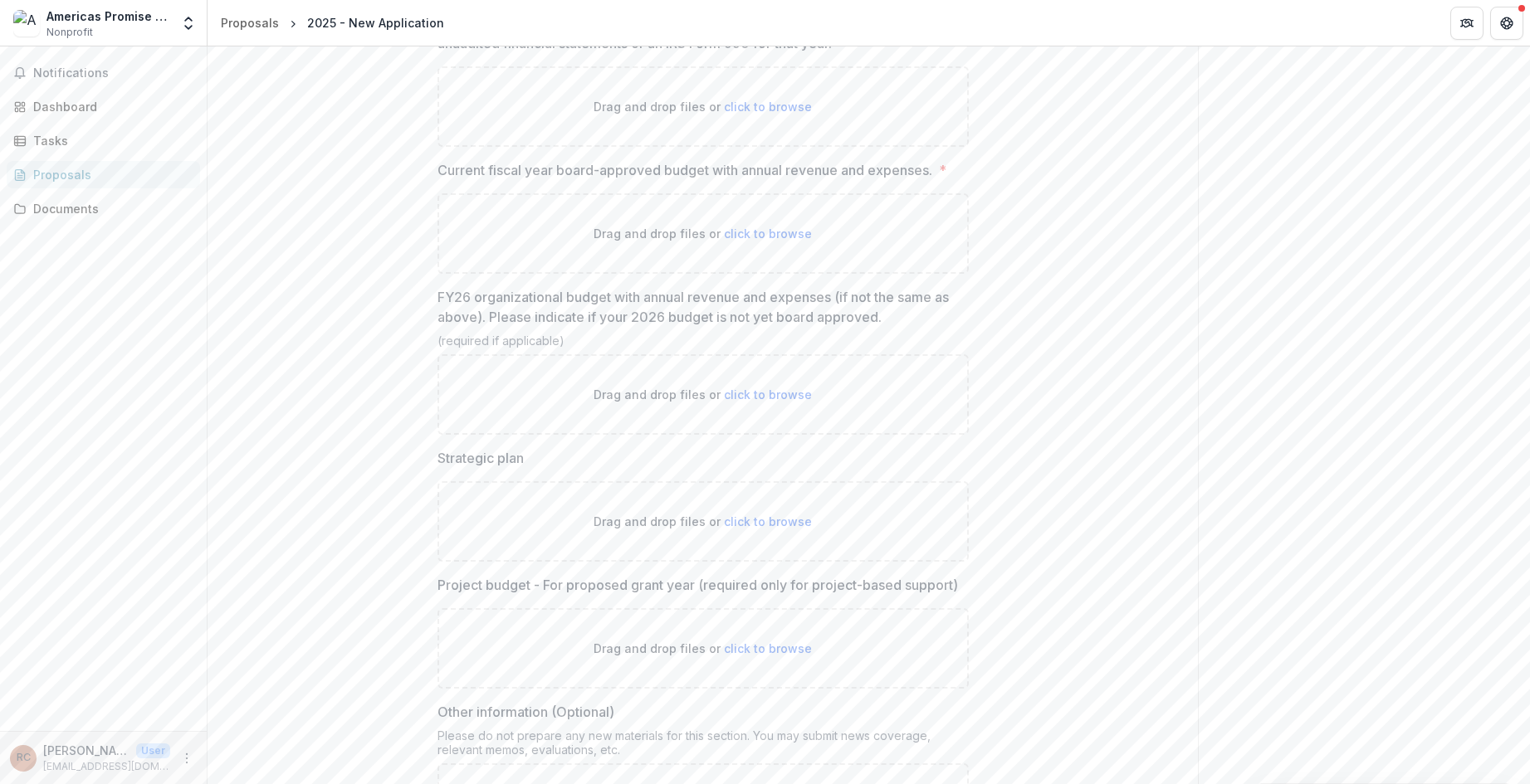
drag, startPoint x: 438, startPoint y: 457, endPoint x: 572, endPoint y: 457, distance: 134.0
click at [572, 457] on label "Strategic plan" at bounding box center [698, 458] width 521 height 20
copy p "Strategic plan"
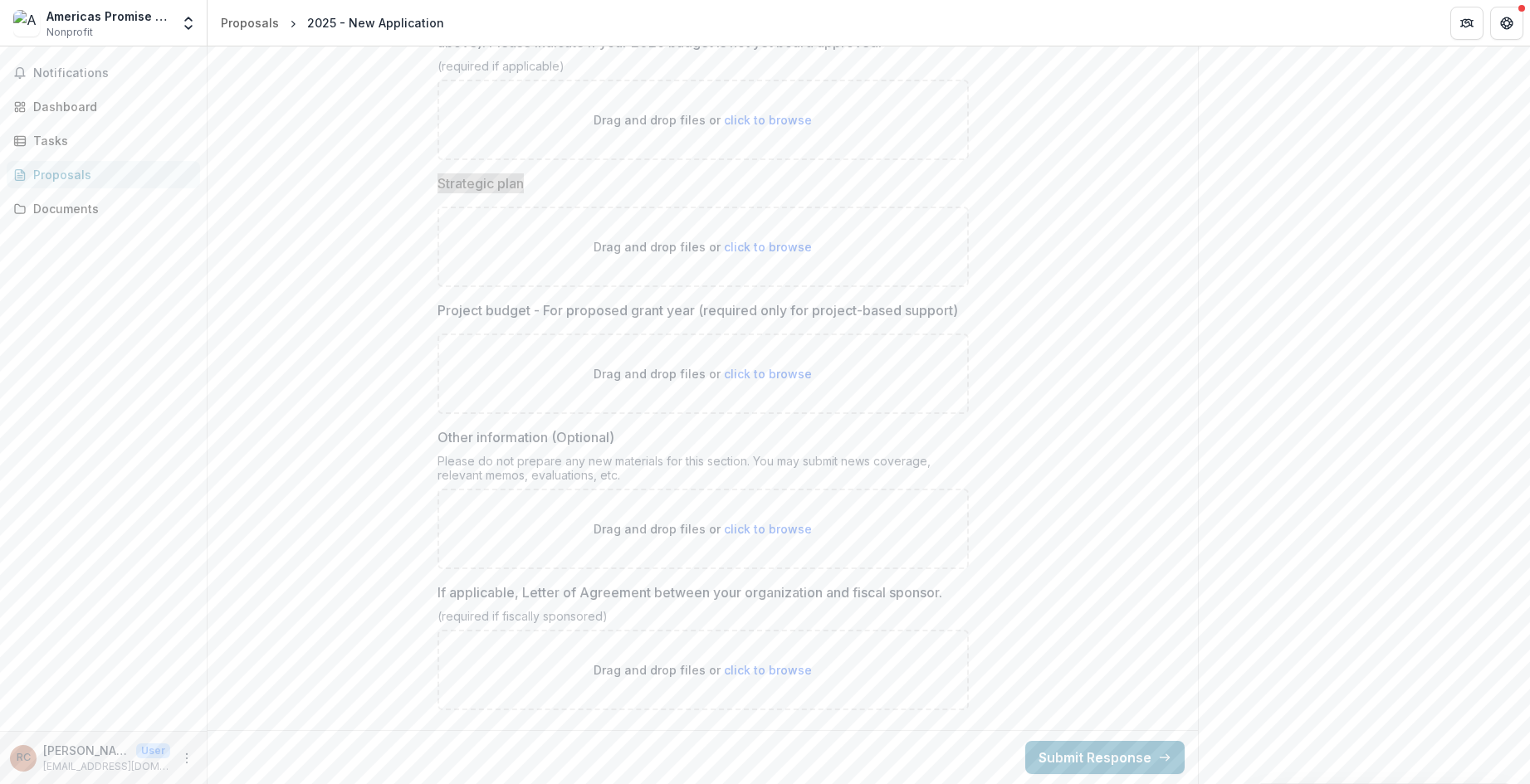
scroll to position [2019, 0]
drag, startPoint x: 367, startPoint y: 368, endPoint x: 367, endPoint y: 378, distance: 10.0
